Goal: Task Accomplishment & Management: Complete application form

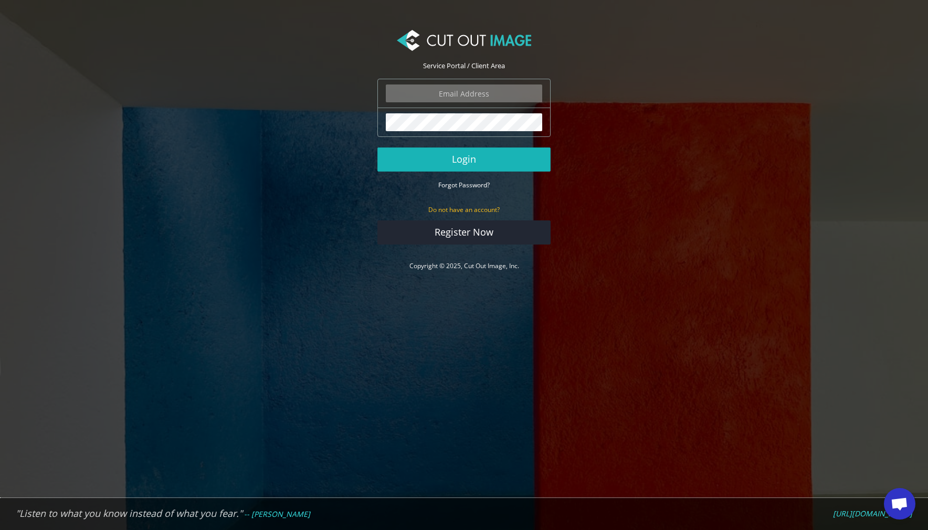
type input "ola@strandbergguitars.com"
click at [488, 162] on button "Login" at bounding box center [464, 160] width 173 height 24
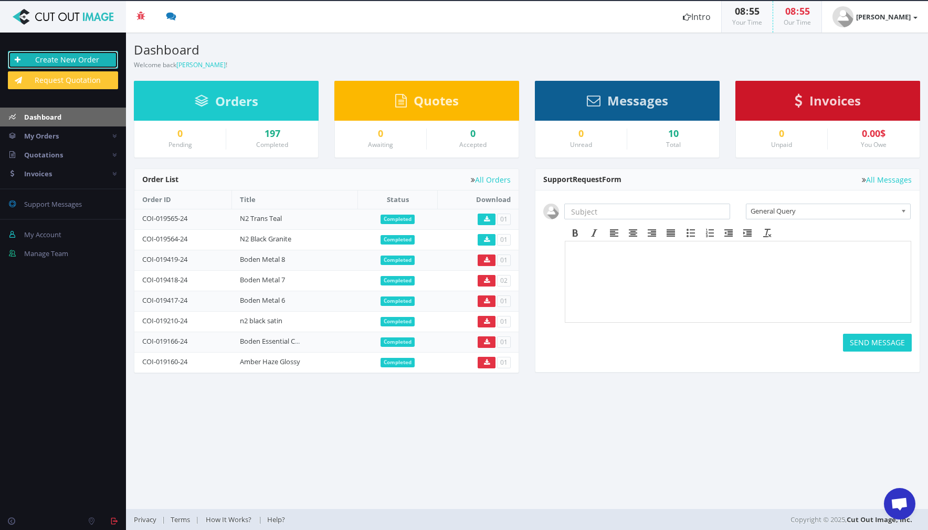
click at [48, 64] on link "Create New Order" at bounding box center [63, 60] width 110 height 18
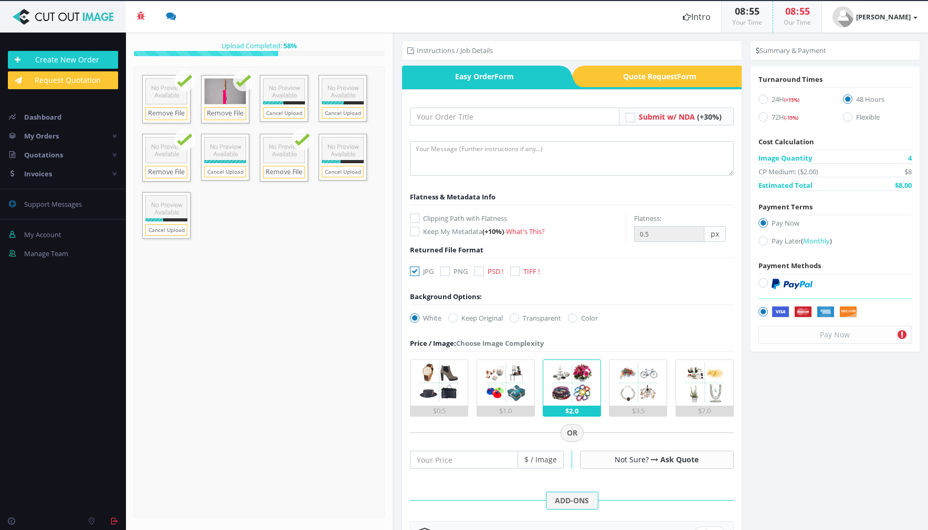
click at [441, 269] on div "JPG PNG PSD ! TIFF !" at bounding box center [477, 273] width 151 height 15
click at [443, 269] on icon at bounding box center [445, 271] width 9 height 9
click at [443, 269] on input "PNG" at bounding box center [446, 271] width 7 height 7
checkbox input "true"
click at [413, 268] on icon at bounding box center [414, 271] width 9 height 9
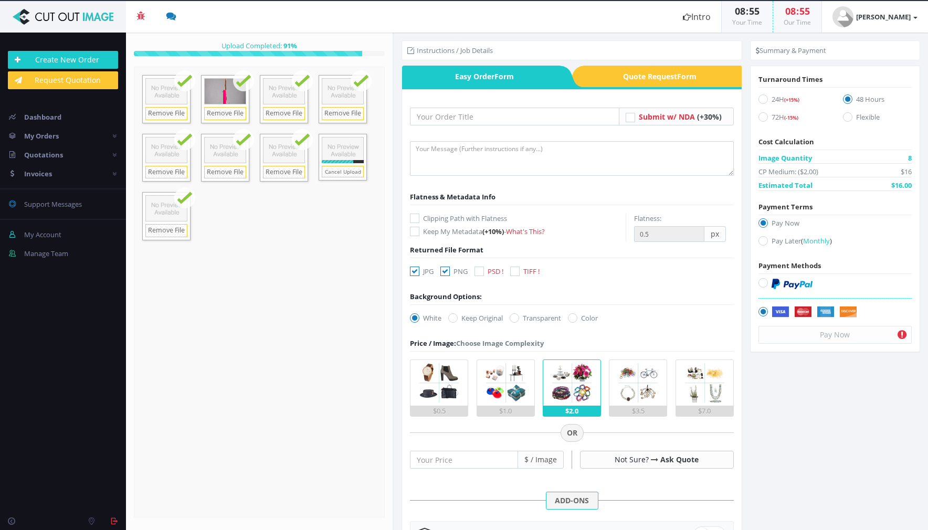
click at [413, 268] on input "JPG" at bounding box center [416, 271] width 7 height 7
checkbox input "false"
click at [456, 318] on icon at bounding box center [452, 317] width 9 height 9
click at [456, 318] on input "Keep Original" at bounding box center [454, 318] width 7 height 7
radio input "true"
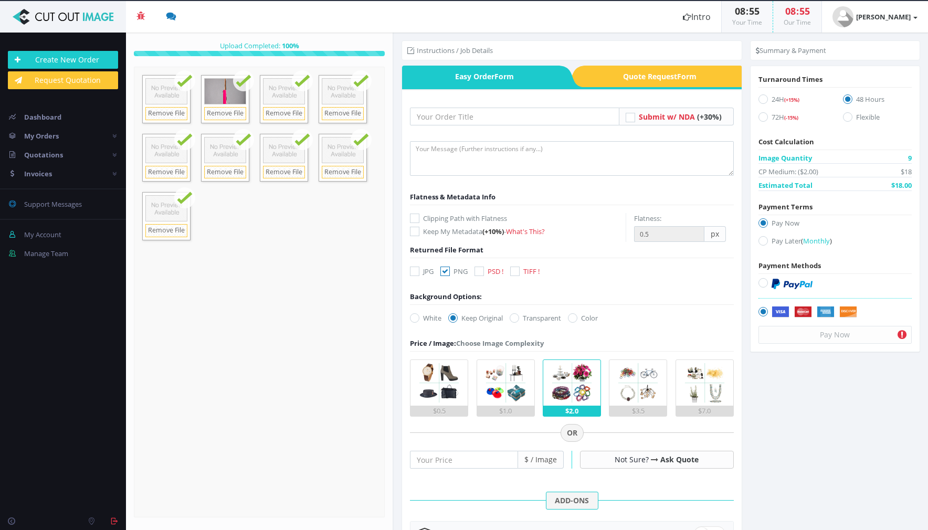
click at [518, 321] on icon at bounding box center [514, 317] width 9 height 9
click at [518, 321] on input "Transparent" at bounding box center [515, 318] width 7 height 7
radio input "true"
click at [421, 465] on input "number" at bounding box center [464, 460] width 108 height 18
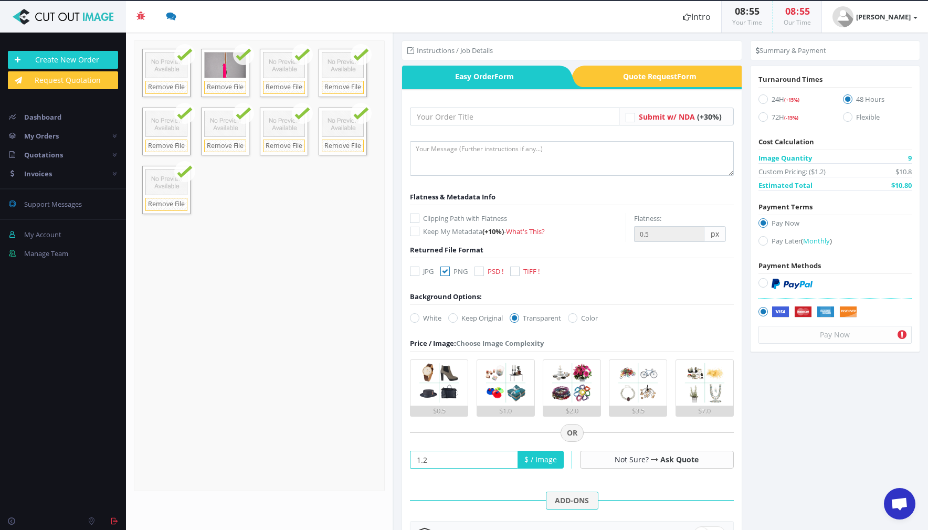
type input "1.2"
click at [428, 116] on input "text" at bounding box center [514, 117] width 209 height 18
click at [423, 113] on input "SHocking Pink" at bounding box center [514, 117] width 209 height 18
type input "Schocking Pink"
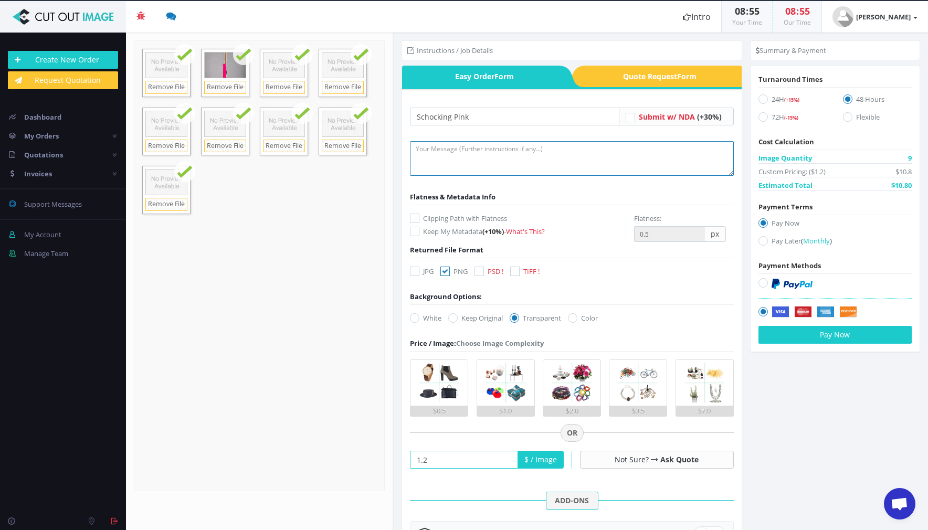
click at [426, 150] on textarea at bounding box center [571, 158] width 323 height 35
type textarea "Remove white backdrop, speedlites. Keep only what is clearly the guitar. Some e…"
click at [763, 239] on icon at bounding box center [763, 240] width 9 height 9
click at [763, 239] on input "Pay Later ( Monthly )" at bounding box center [764, 241] width 7 height 7
radio input "true"
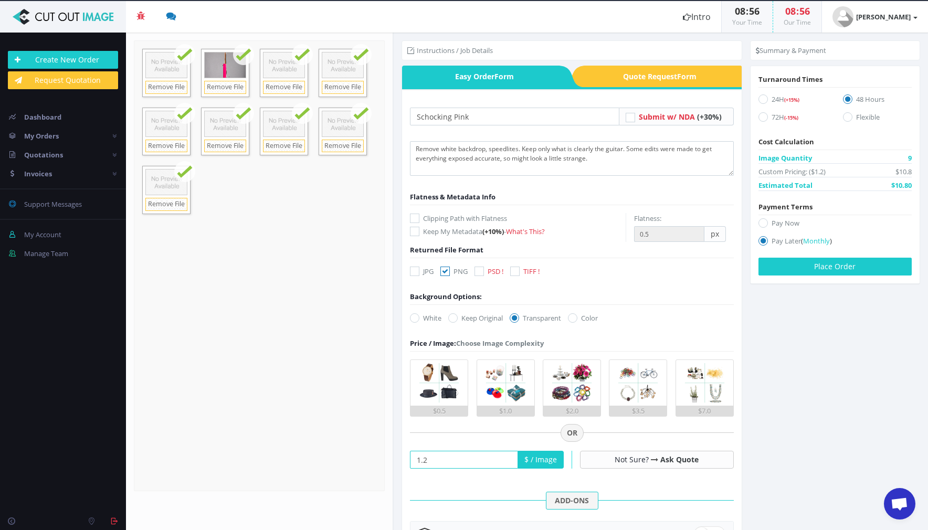
click at [764, 103] on label "24H (+15%)" at bounding box center [793, 101] width 69 height 14
click at [764, 103] on input "24H (+15%)" at bounding box center [764, 99] width 7 height 7
radio input "true"
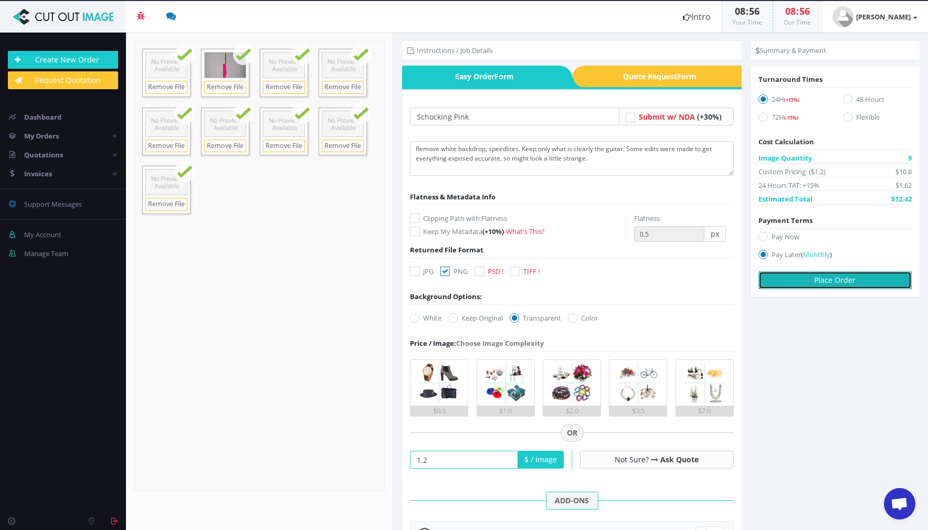
click at [783, 279] on button "Place Order" at bounding box center [835, 280] width 153 height 18
